Goal: Task Accomplishment & Management: Use online tool/utility

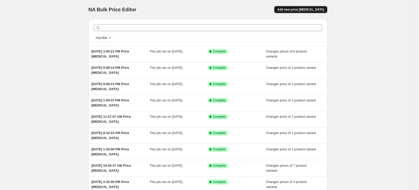
click at [303, 10] on span "Add new price [MEDICAL_DATA]" at bounding box center [300, 10] width 47 height 4
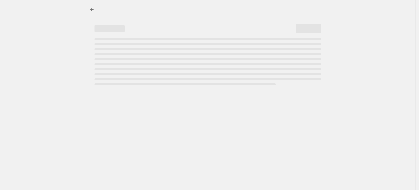
select select "percentage"
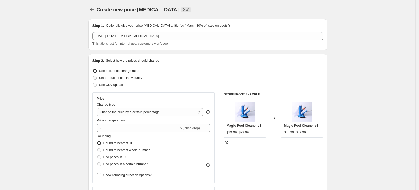
click at [122, 76] on span "Set product prices individually" at bounding box center [120, 78] width 43 height 4
click at [93, 76] on input "Set product prices individually" at bounding box center [93, 76] width 0 height 0
radio input "true"
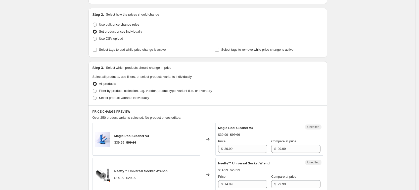
scroll to position [63, 0]
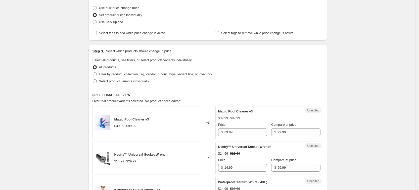
click at [125, 80] on span "Select product variants individually" at bounding box center [124, 81] width 50 height 4
click at [93, 80] on input "Select product variants individually" at bounding box center [93, 79] width 0 height 0
radio input "true"
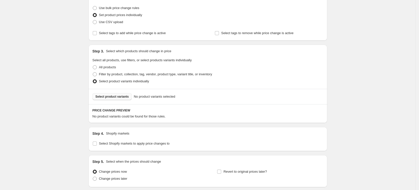
click at [129, 98] on button "Select product variants" at bounding box center [112, 96] width 39 height 7
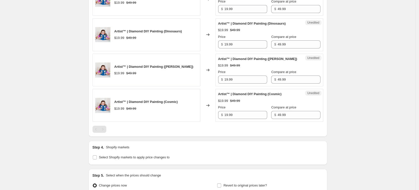
scroll to position [314, 0]
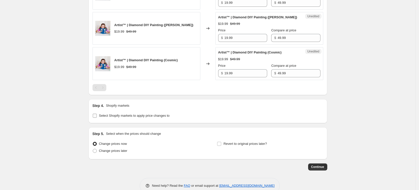
click at [124, 115] on span "Select Shopify markets to apply price changes to" at bounding box center [134, 116] width 71 height 4
click at [97, 115] on input "Select Shopify markets to apply price changes to" at bounding box center [95, 116] width 4 height 4
checkbox input "true"
